Goal: Navigation & Orientation: Find specific page/section

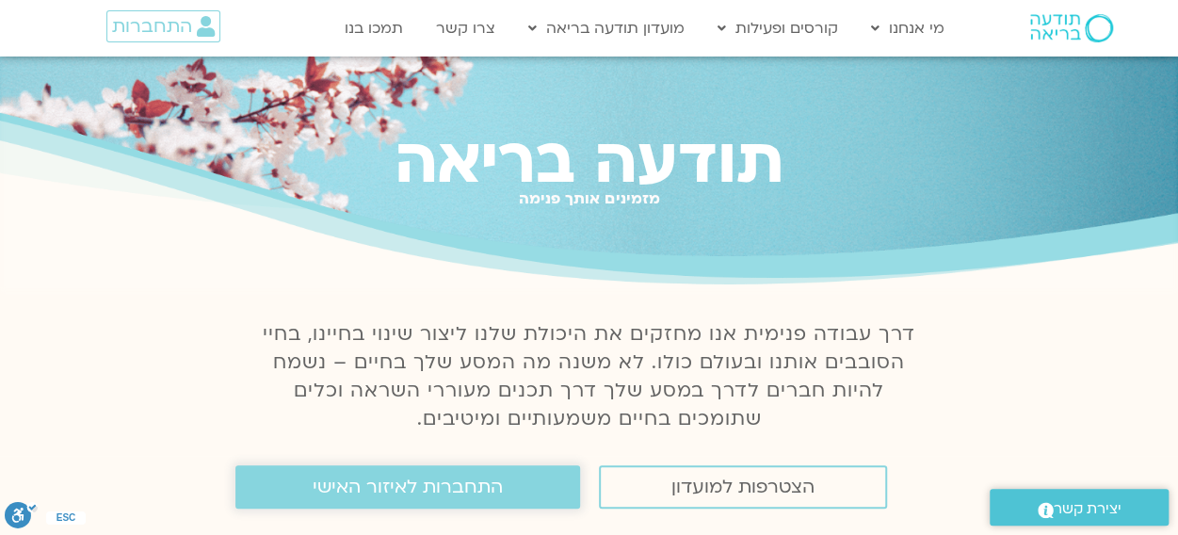
click at [406, 497] on span "התחברות לאיזור האישי" at bounding box center [408, 487] width 190 height 21
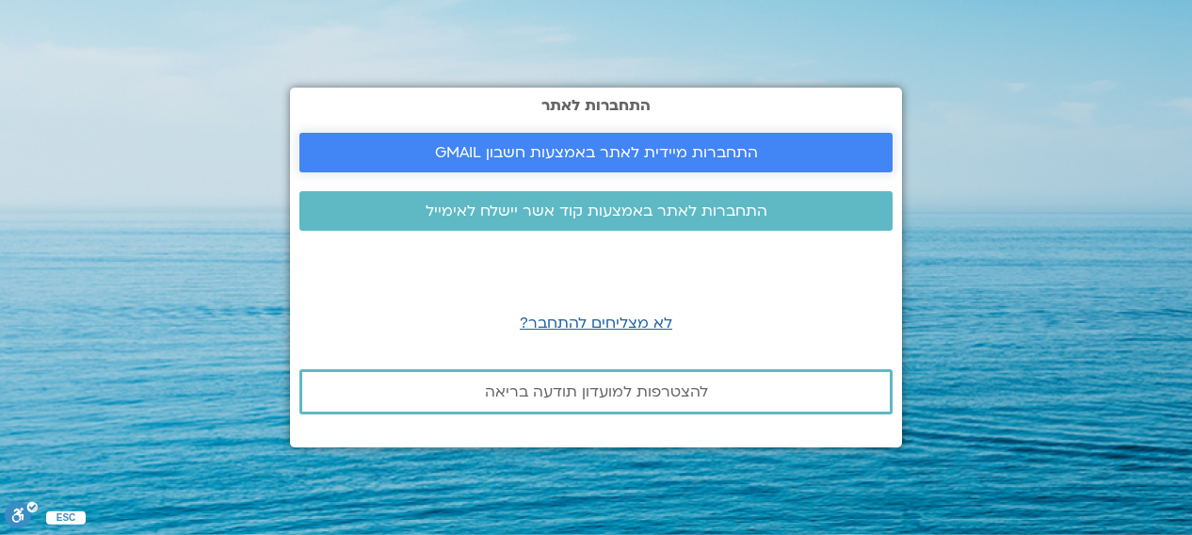
click at [639, 152] on span "התחברות מיידית לאתר באמצעות חשבון GMAIL" at bounding box center [596, 152] width 323 height 17
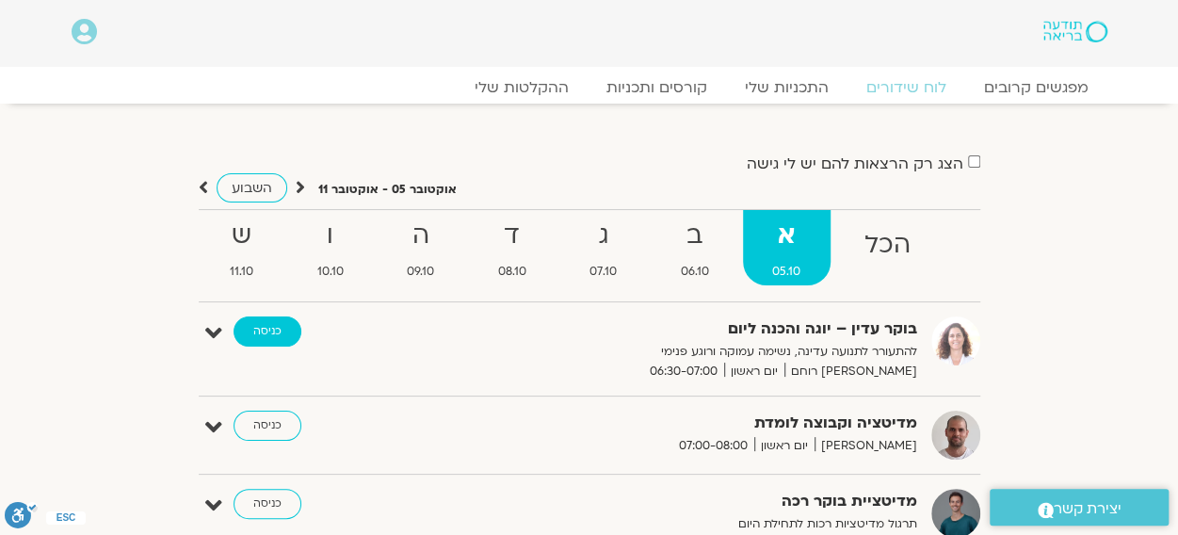
click at [269, 325] on link "כניסה" at bounding box center [268, 331] width 68 height 30
